Goal: Complete application form: Complete application form

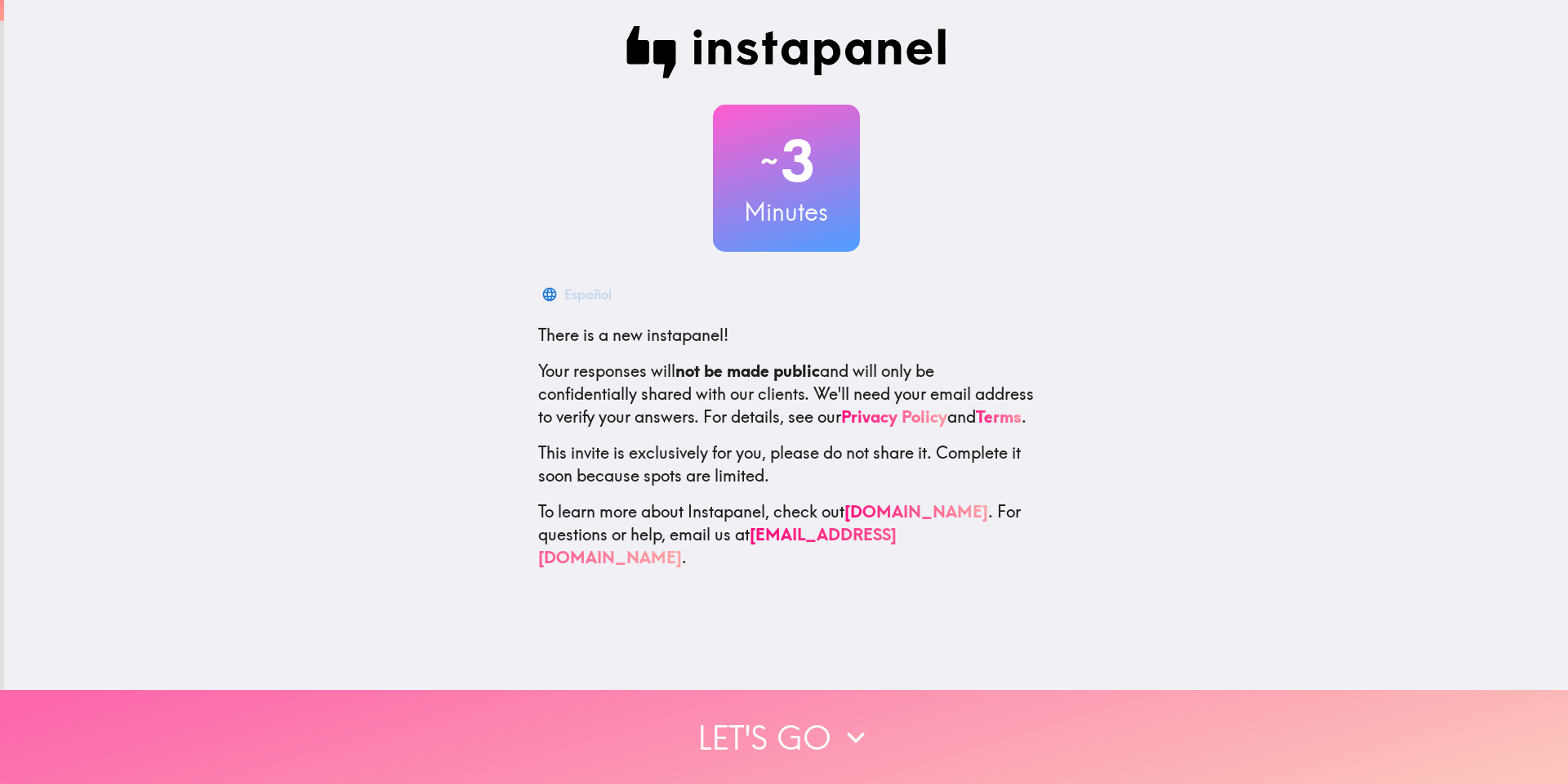
click at [837, 727] on button "Let's go" at bounding box center [784, 736] width 1568 height 94
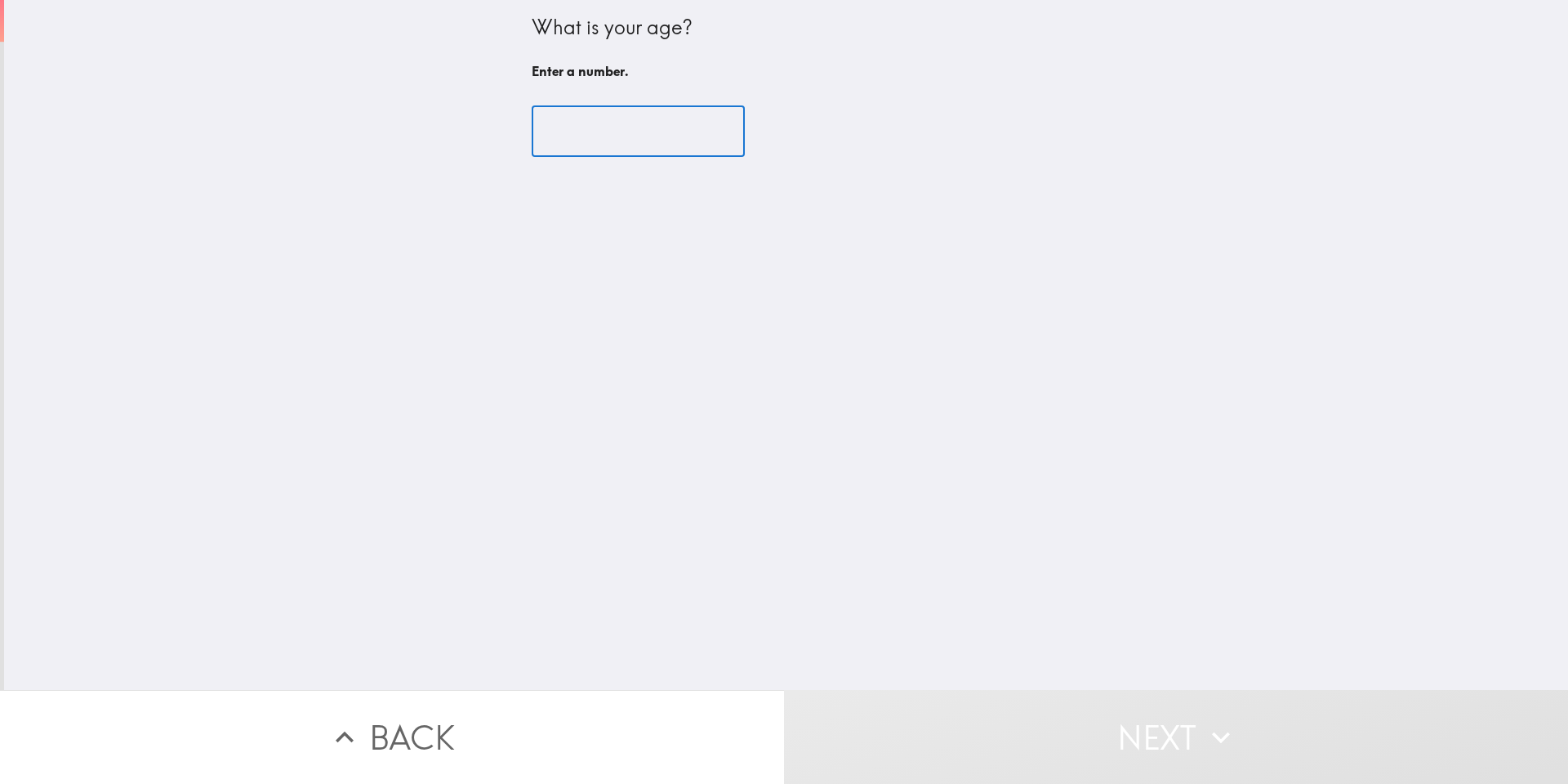
click at [592, 116] on input "number" at bounding box center [638, 132] width 213 height 51
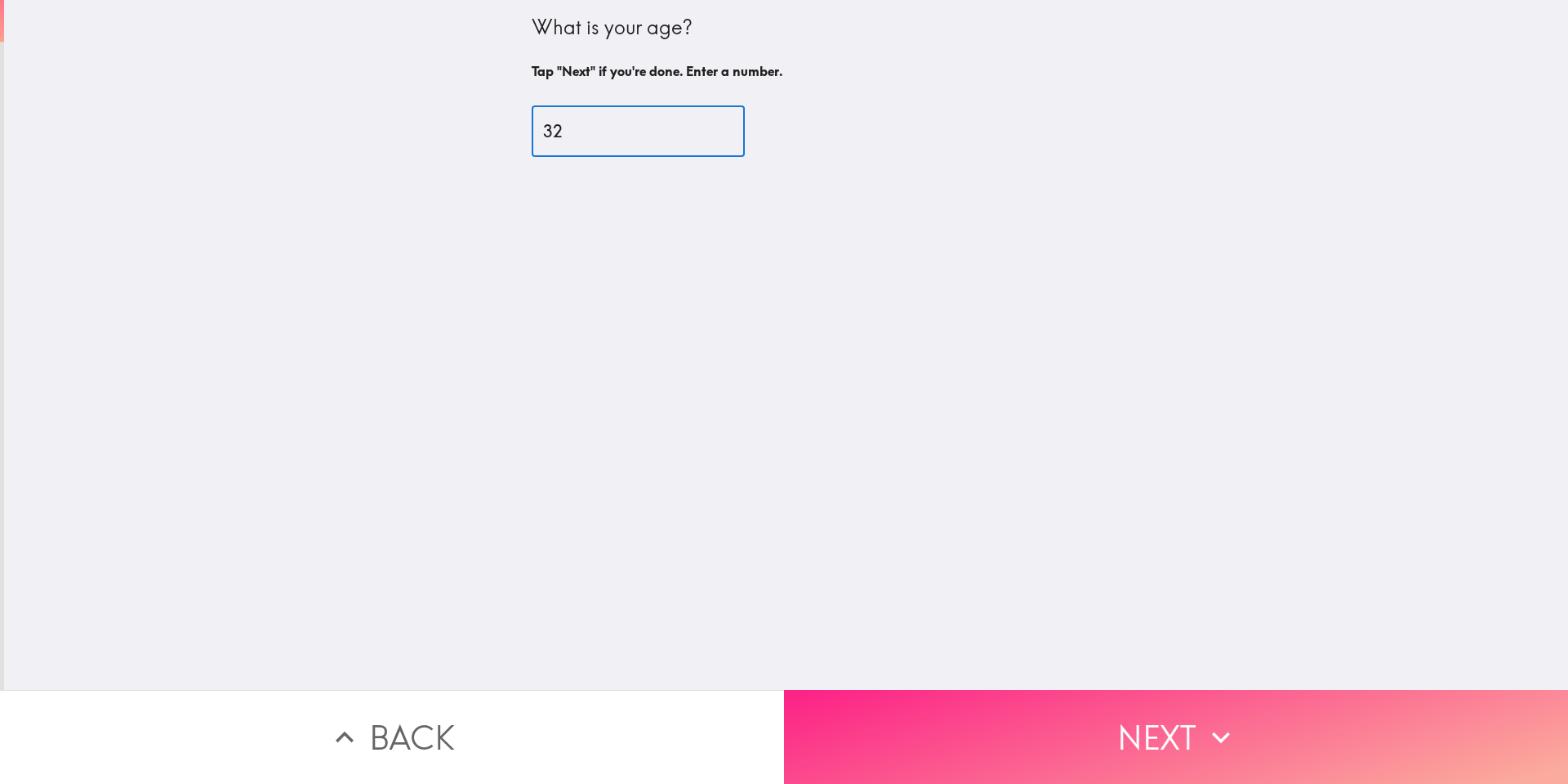
type input "32"
click at [1122, 738] on button "Next" at bounding box center [1177, 736] width 784 height 94
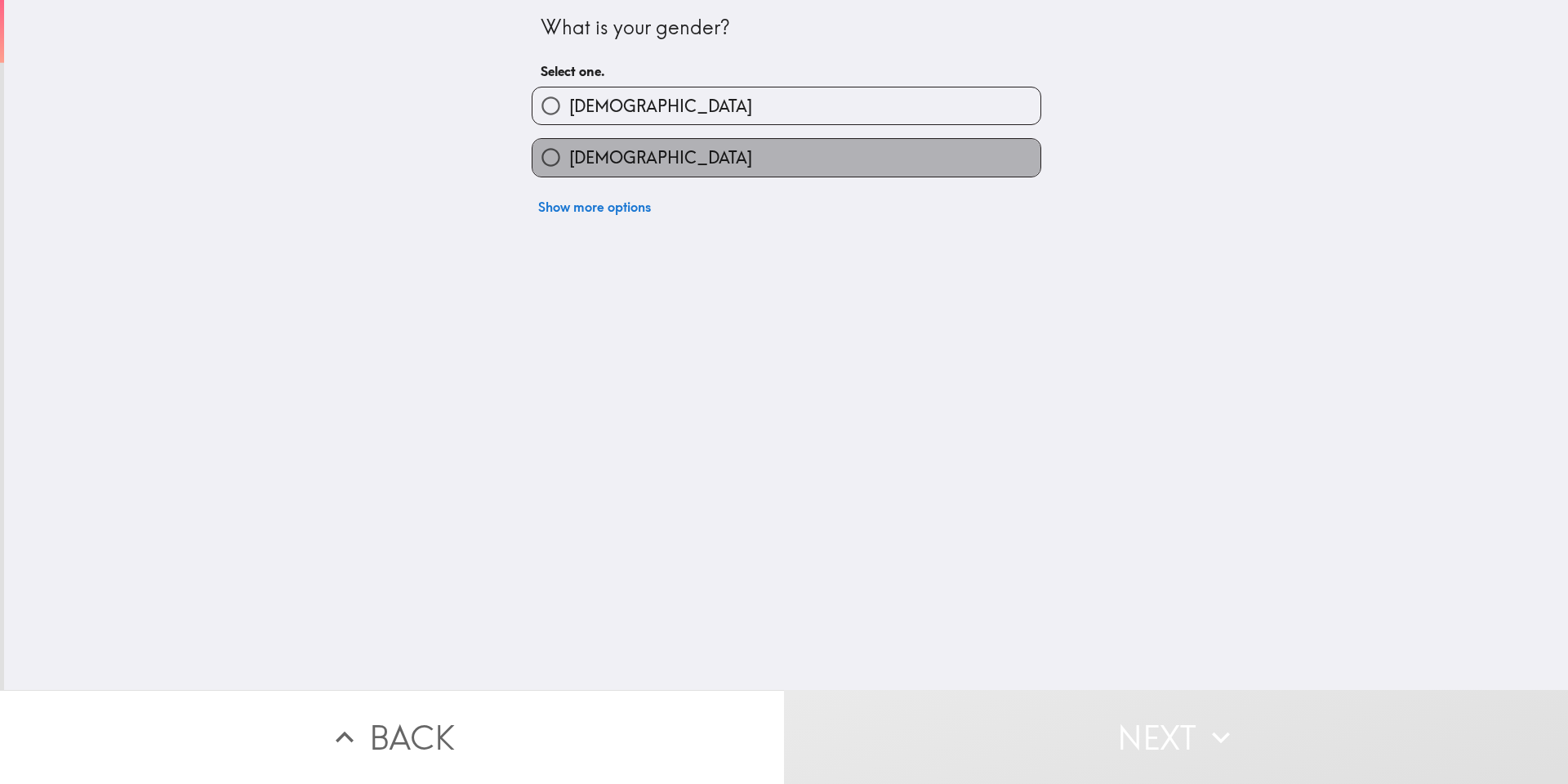
click at [838, 170] on label "[DEMOGRAPHIC_DATA]" at bounding box center [786, 158] width 508 height 37
click at [569, 170] on input "[DEMOGRAPHIC_DATA]" at bounding box center [551, 158] width 37 height 37
radio input "true"
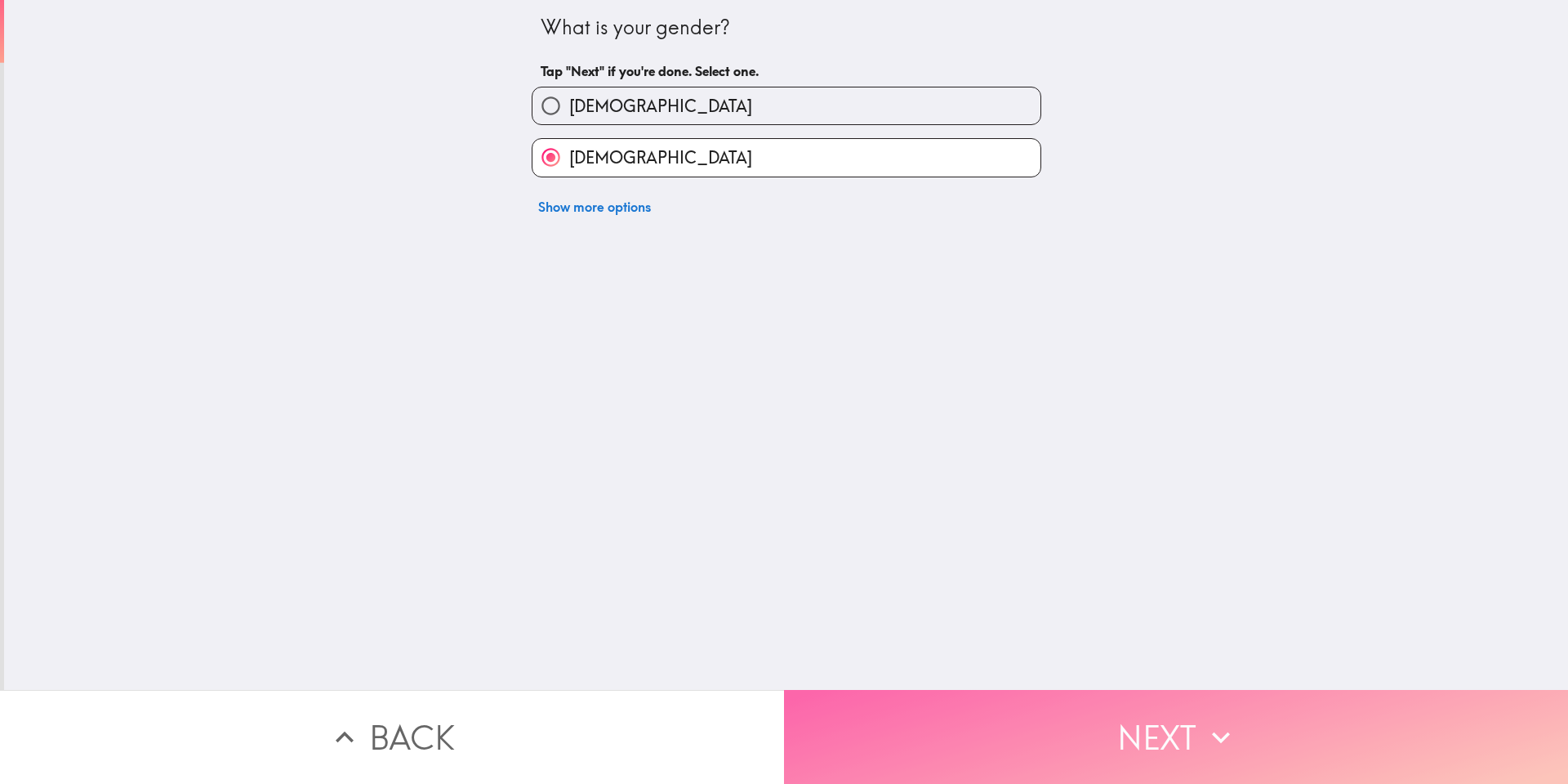
click at [1182, 721] on button "Next" at bounding box center [1177, 736] width 784 height 94
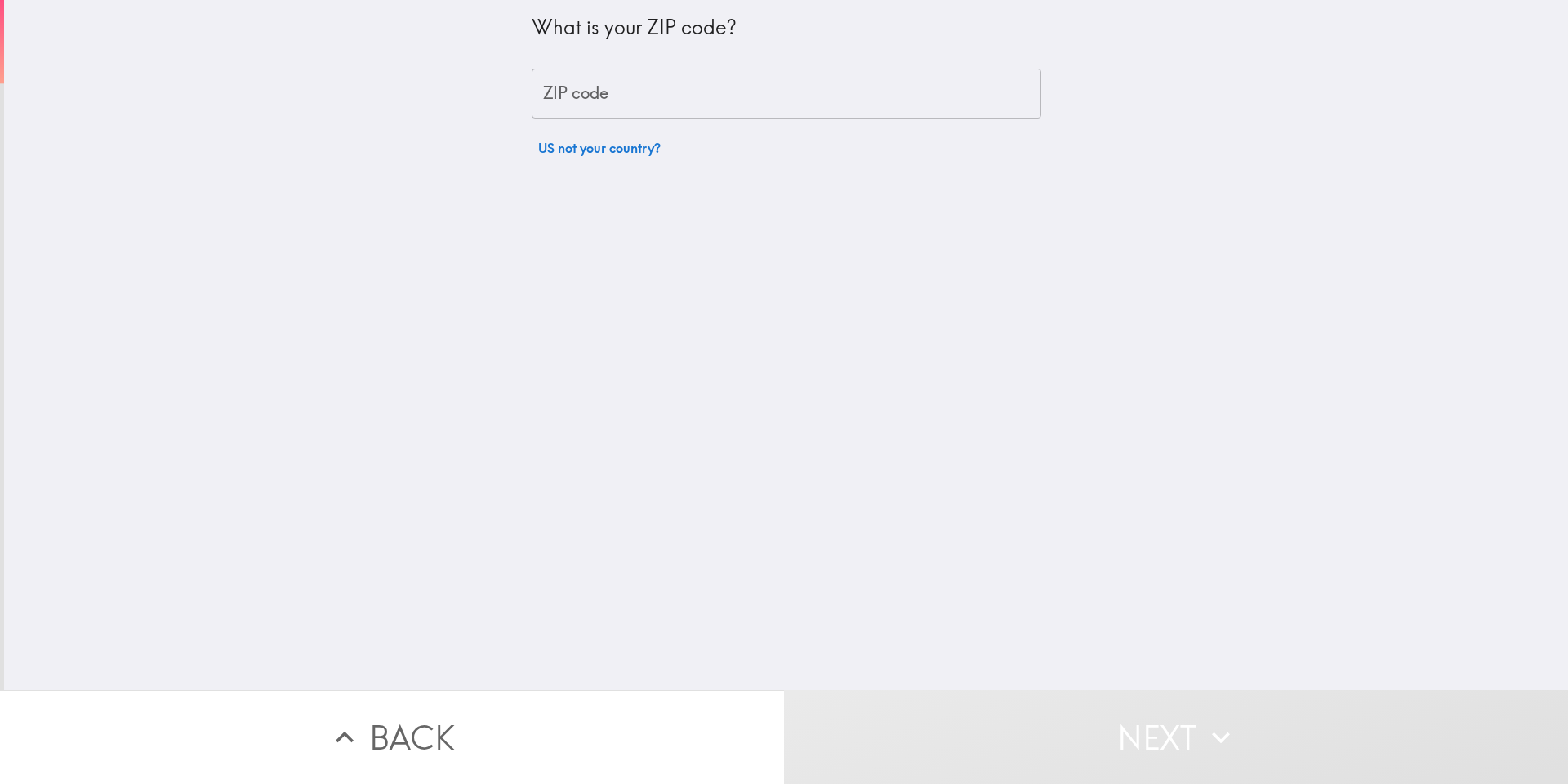
click at [750, 94] on input "ZIP code" at bounding box center [786, 94] width 509 height 51
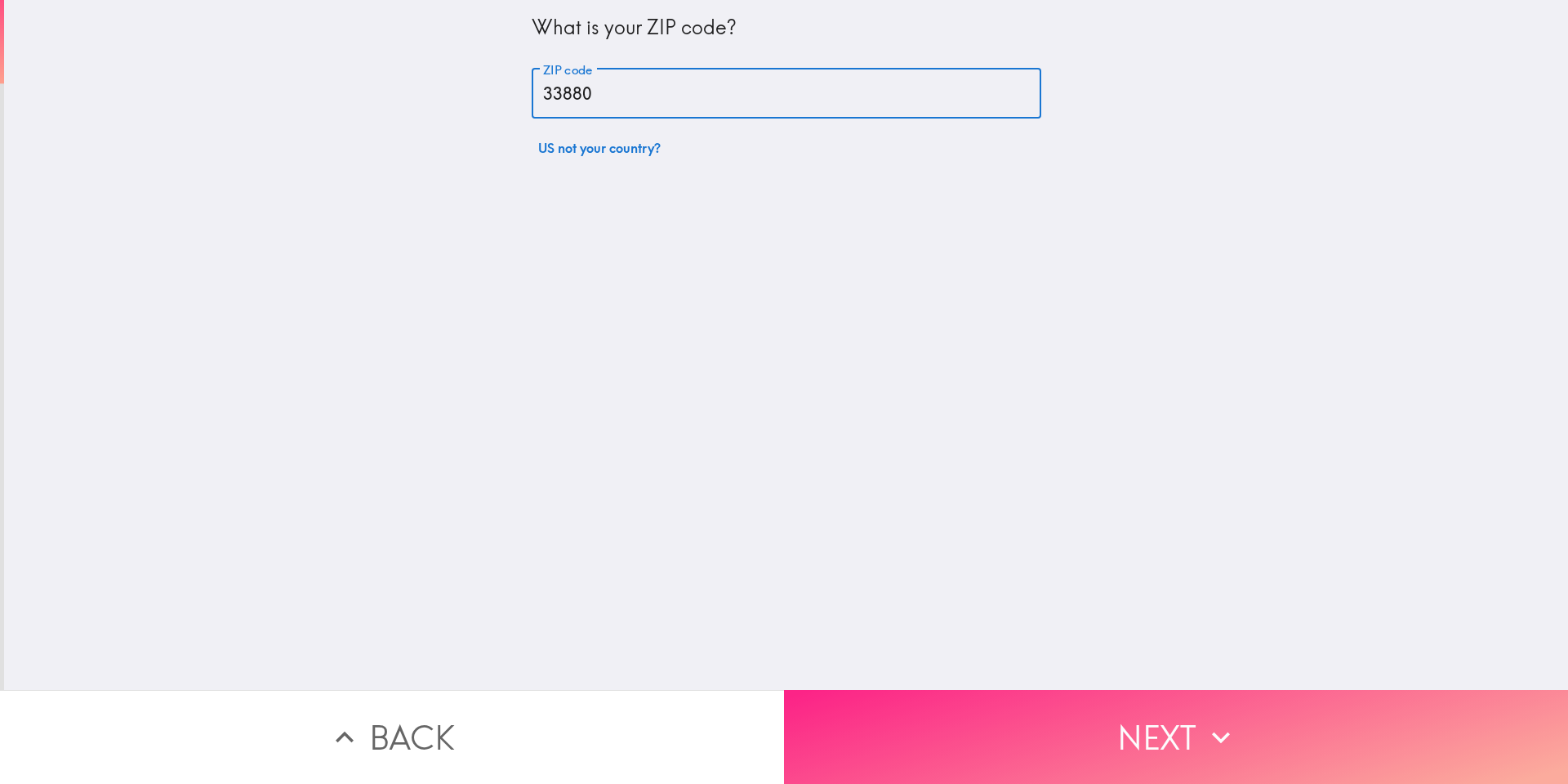
type input "33880"
click at [1167, 751] on button "Next" at bounding box center [1177, 736] width 784 height 94
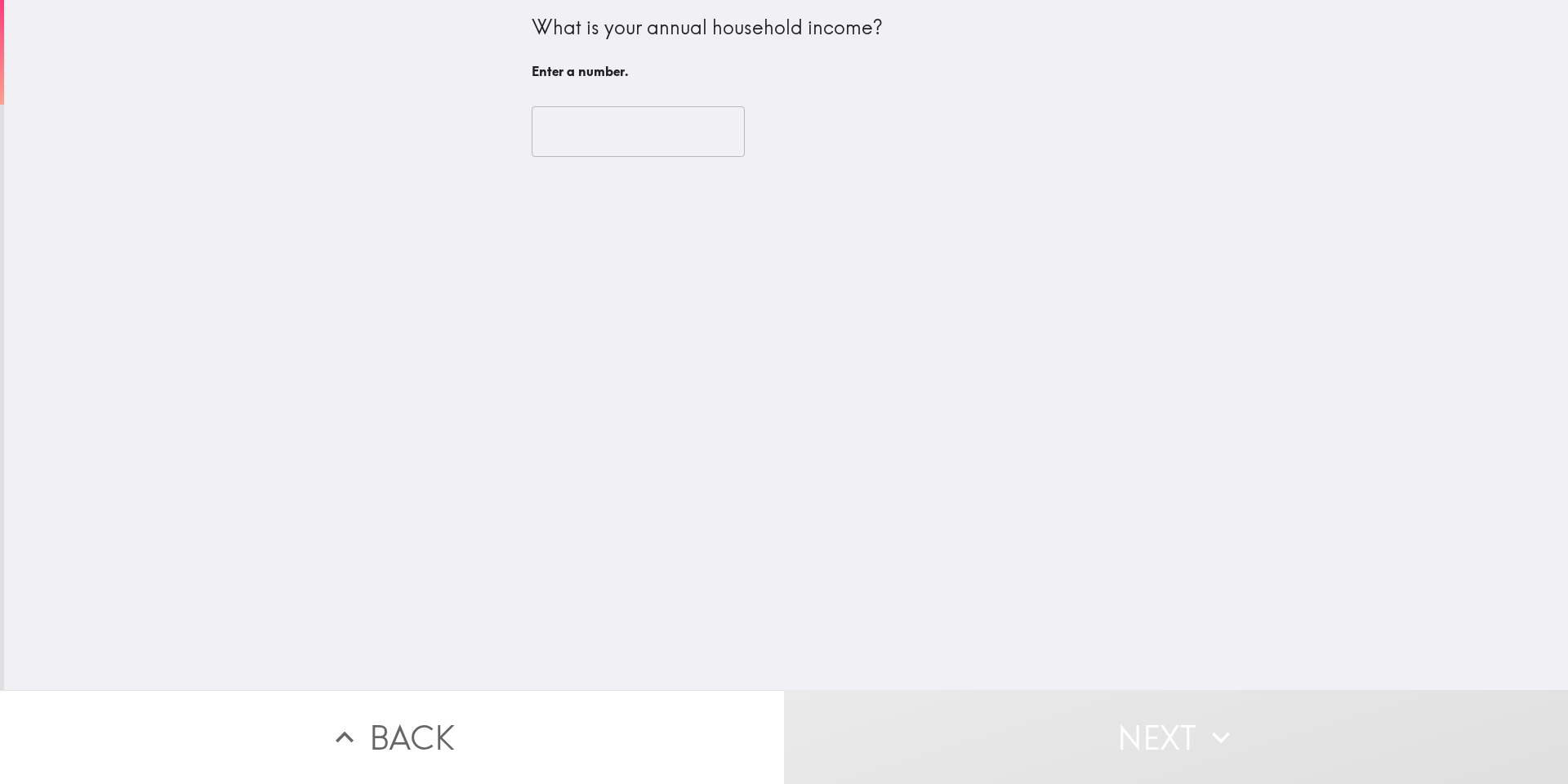
click at [674, 143] on input "number" at bounding box center [638, 132] width 213 height 51
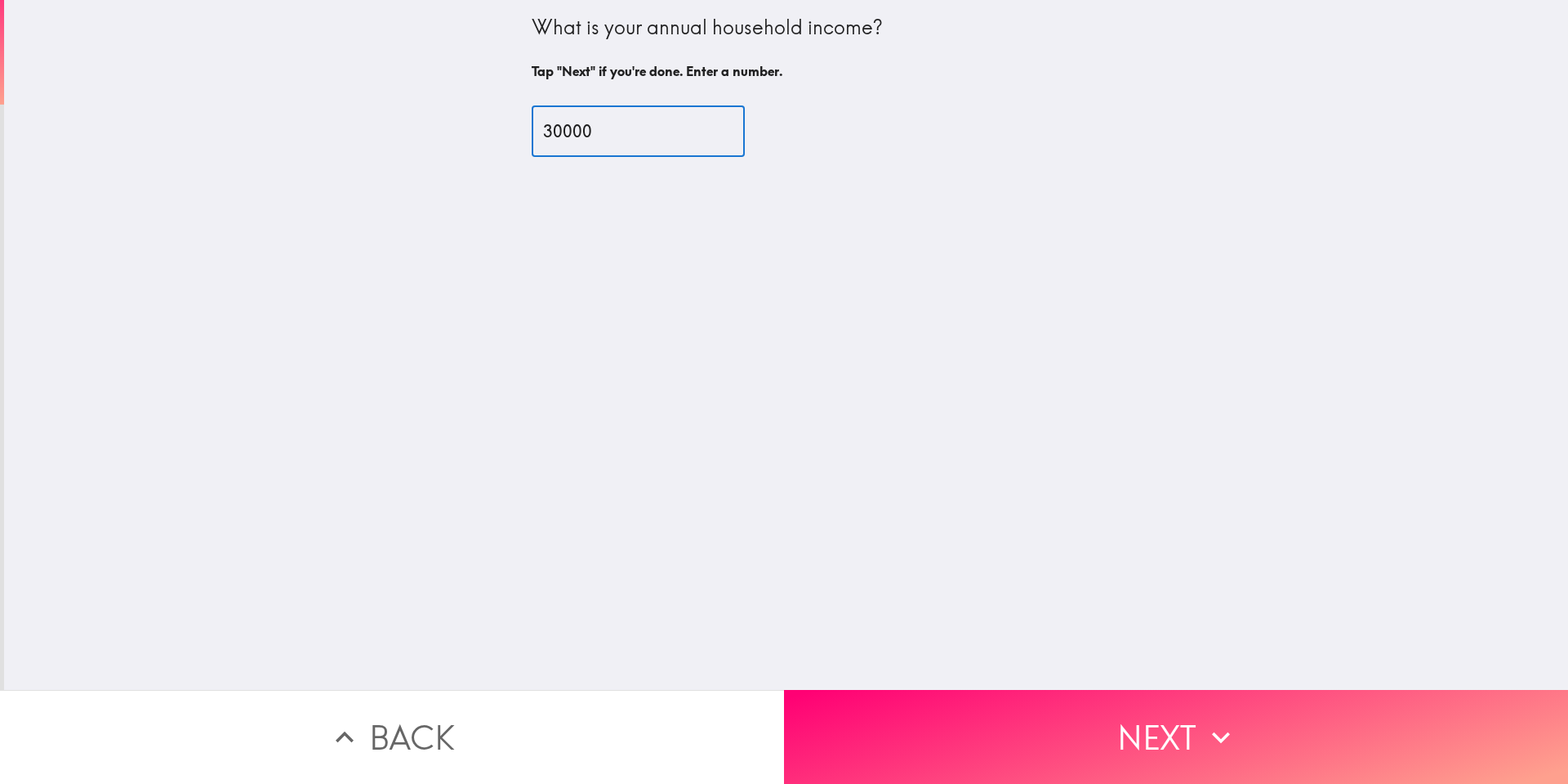
click at [560, 135] on input "30000" at bounding box center [638, 132] width 213 height 51
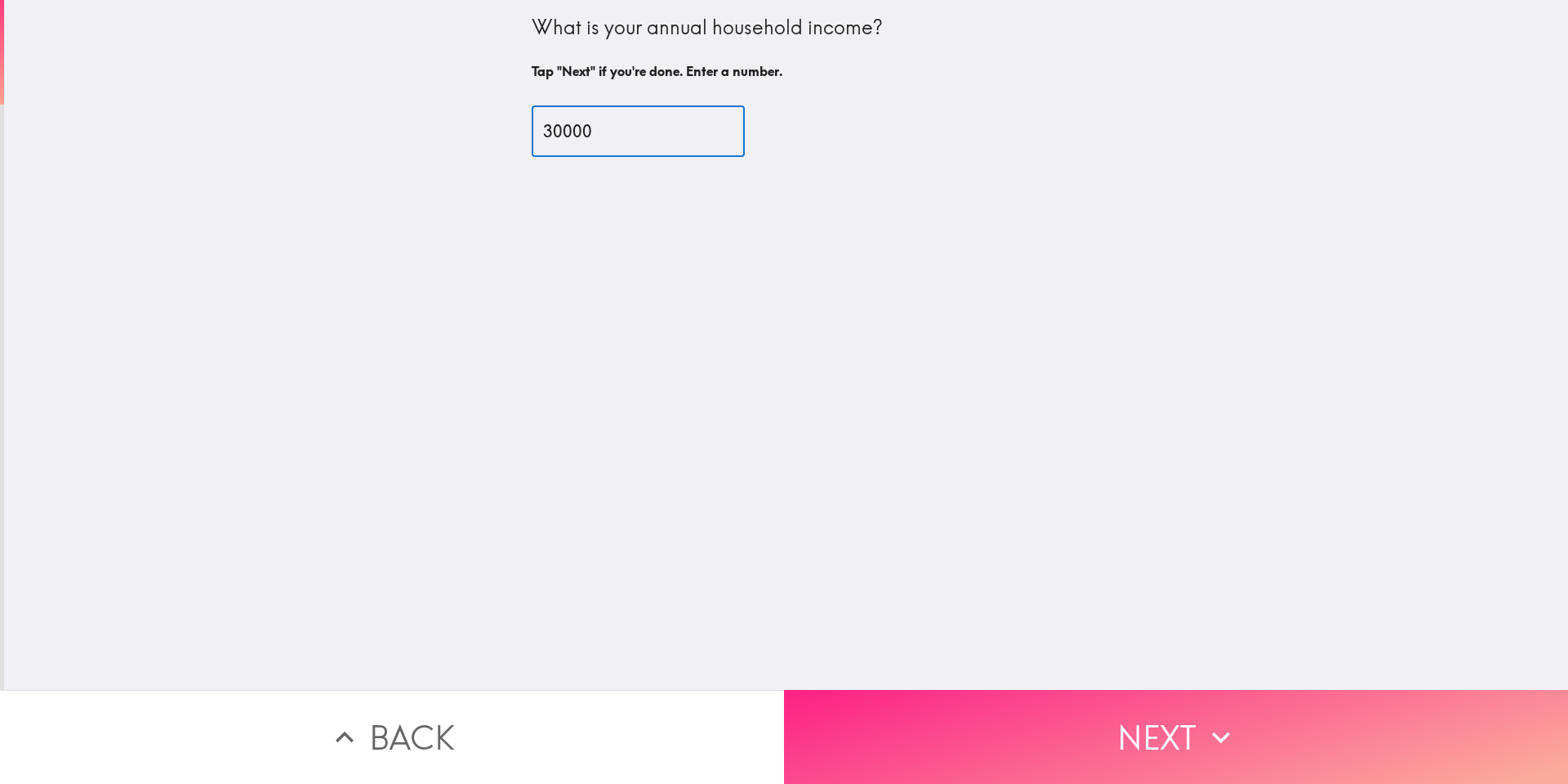
type input "30000"
click at [1073, 743] on button "Next" at bounding box center [1177, 736] width 784 height 94
